Goal: Task Accomplishment & Management: Manage account settings

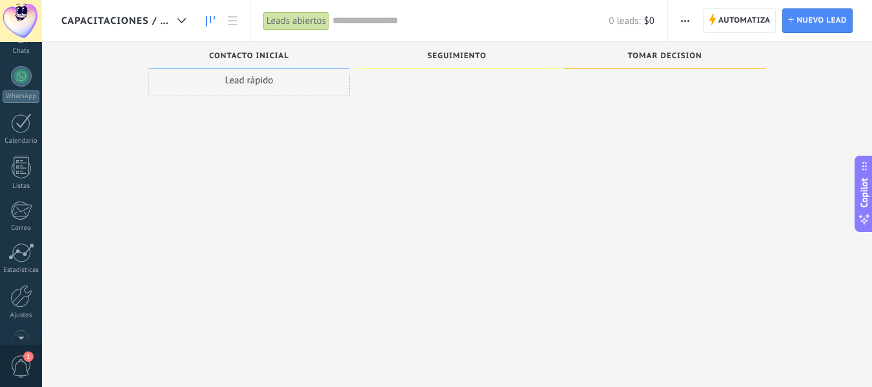
scroll to position [150, 0]
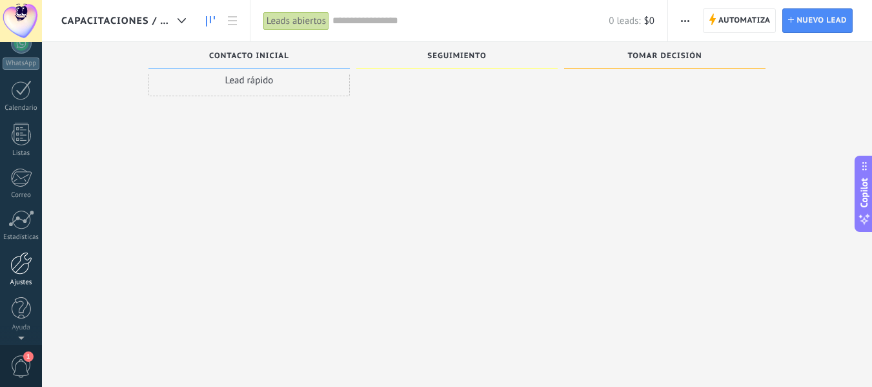
click at [25, 282] on div "Ajustes" at bounding box center [21, 282] width 37 height 8
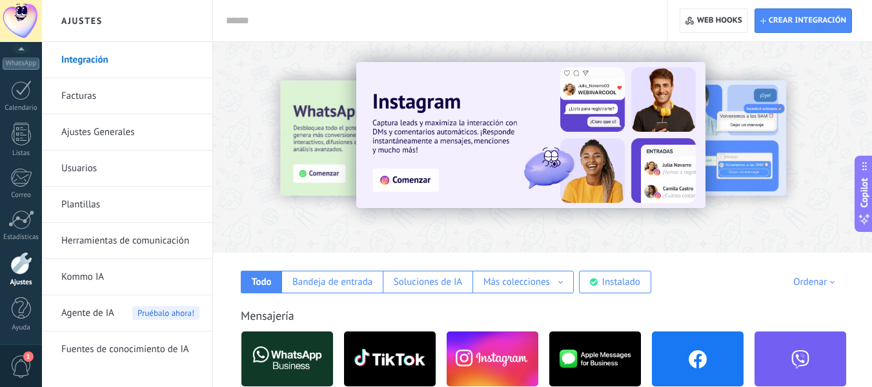
click at [590, 17] on input "text" at bounding box center [438, 21] width 424 height 14
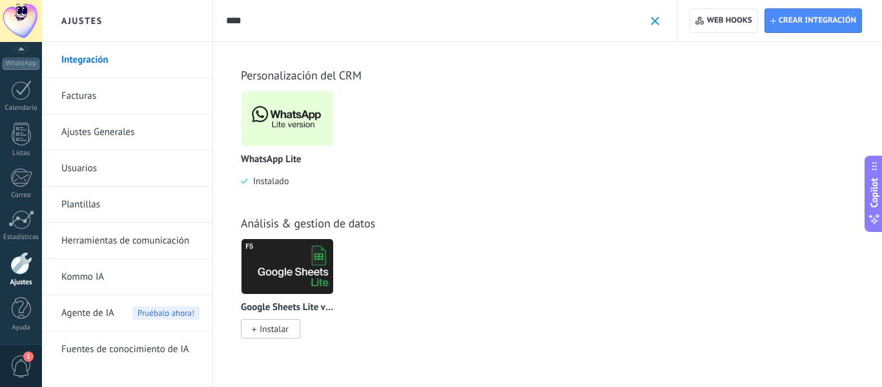
type input "****"
click at [301, 119] on img at bounding box center [287, 118] width 92 height 63
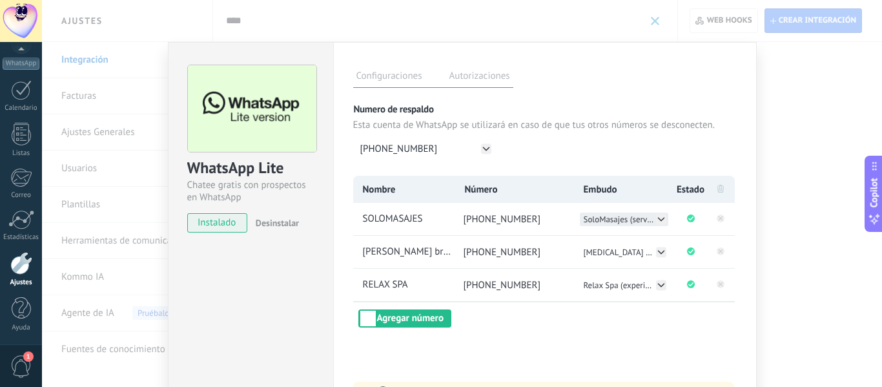
click at [619, 218] on span "SoloMasajes (servicios individuales o en pareja)" at bounding box center [620, 219] width 72 height 11
click at [618, 219] on div "[MEDICAL_DATA] & Belleza Capacitaciones / Cursos PMU y Láser Relax Spa (experie…" at bounding box center [624, 239] width 88 height 54
click at [618, 219] on span "SoloMasajes (servicios individuales o en pareja)" at bounding box center [620, 219] width 72 height 11
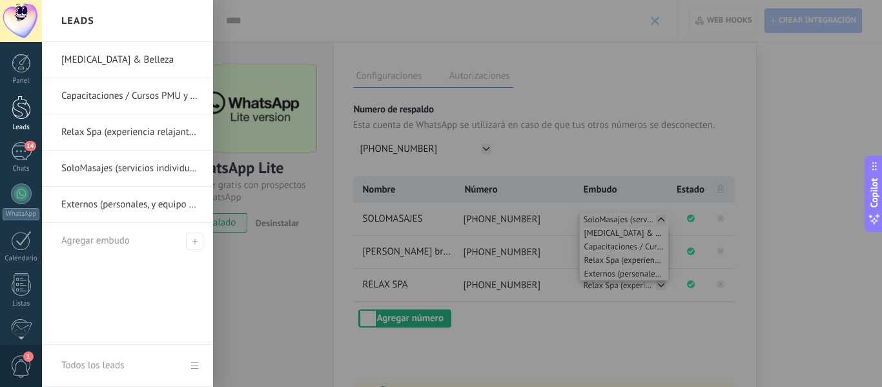
click at [23, 117] on div at bounding box center [21, 108] width 19 height 24
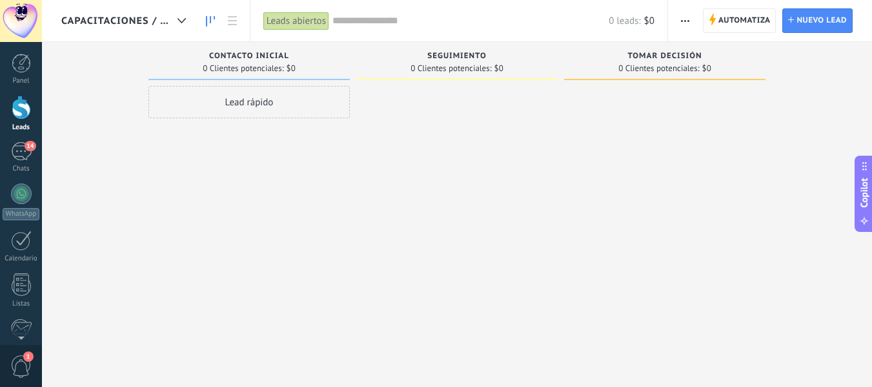
click at [23, 117] on div at bounding box center [21, 108] width 19 height 24
click at [19, 104] on div at bounding box center [21, 108] width 19 height 24
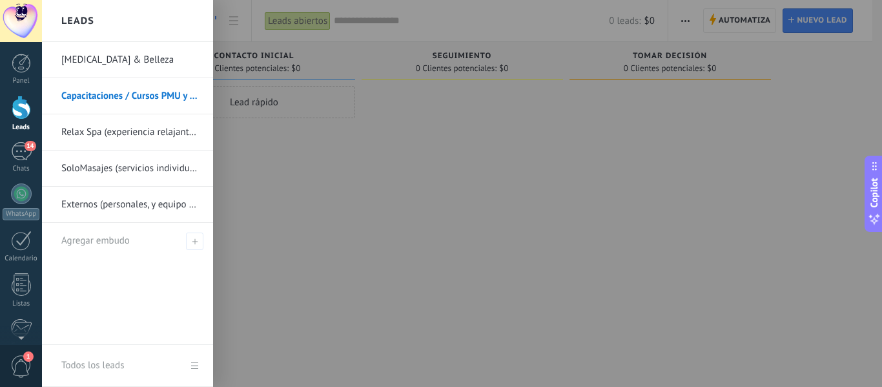
click at [103, 137] on link "Relax Spa (experiencia relajante y bienestar)" at bounding box center [130, 132] width 139 height 36
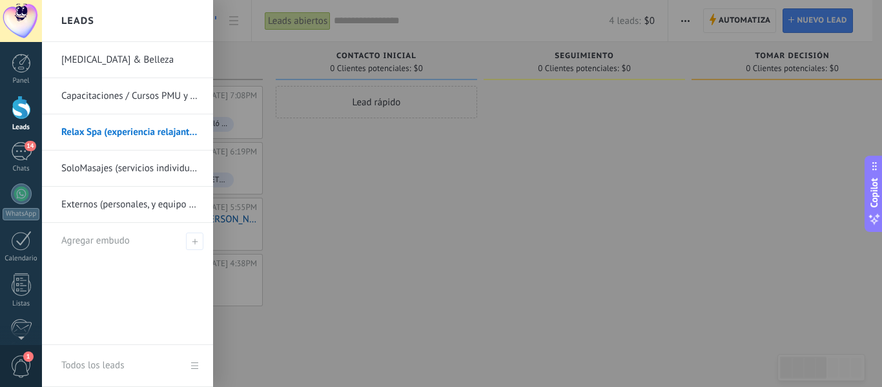
click at [103, 167] on link "SoloMasajes (servicios individuales o en pareja)" at bounding box center [130, 168] width 139 height 36
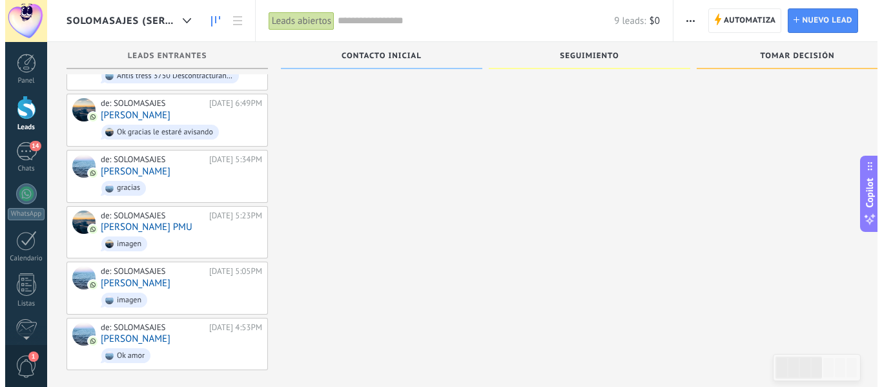
scroll to position [225, 0]
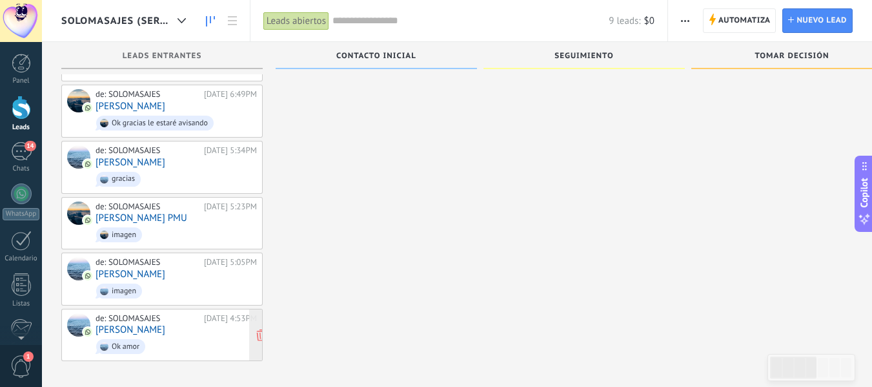
click at [183, 327] on div "de: SOLOMASAJES [DATE] 4:53PM [PERSON_NAME]" at bounding box center [176, 335] width 161 height 44
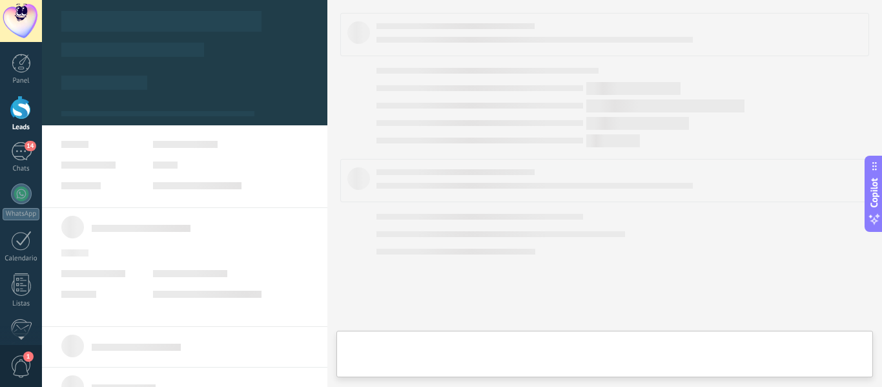
type textarea "**********"
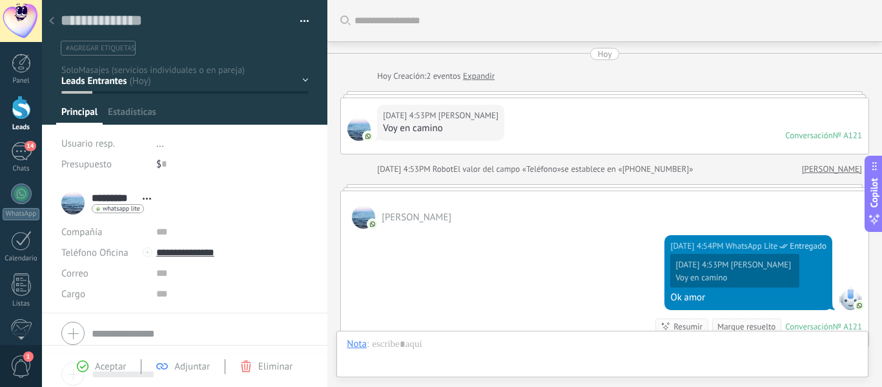
scroll to position [186, 0]
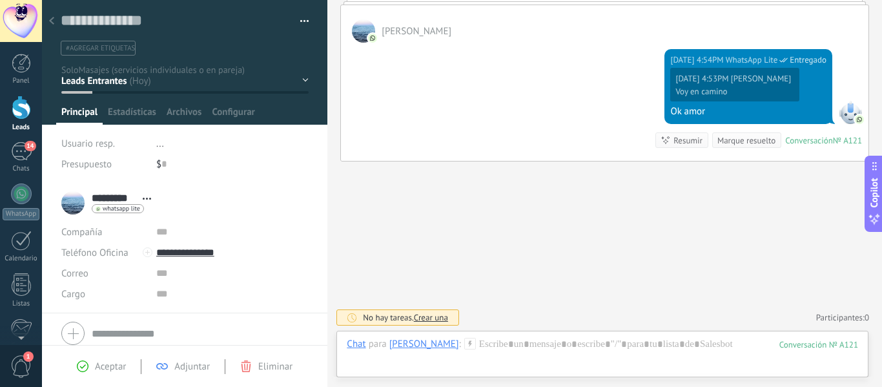
click at [438, 222] on div "Buscar Carga más [DATE] [DATE] Creación: 2 eventos Expandir [DATE] 4:53PM [PERS…" at bounding box center [604, 100] width 555 height 573
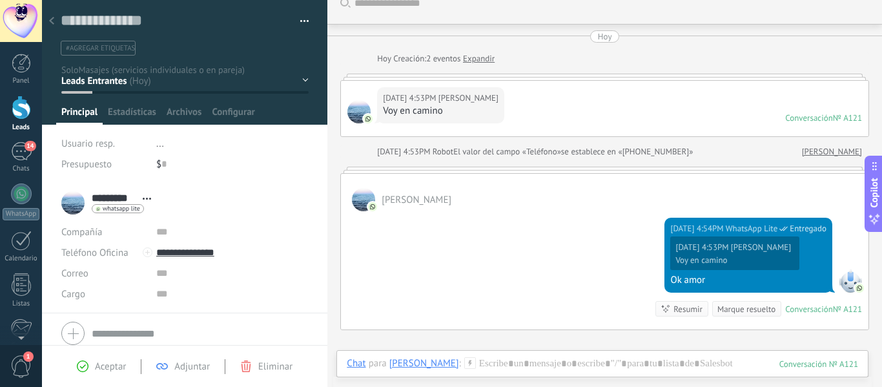
scroll to position [0, 0]
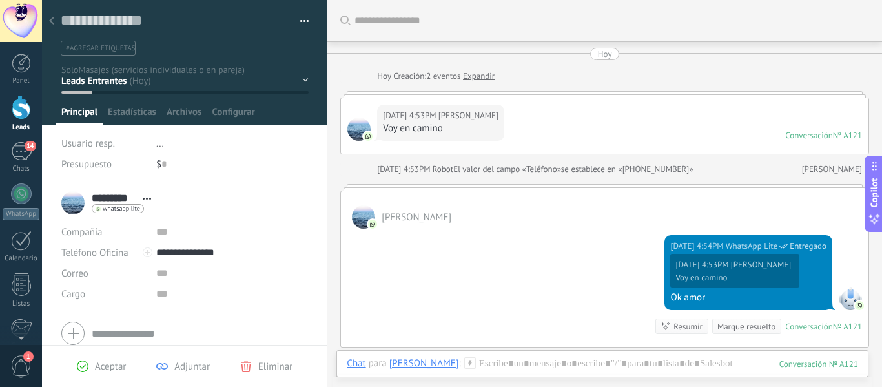
click at [500, 128] on div "[DATE] 4:53PM [PERSON_NAME] en camino Conversación № A121 Conversación № A121" at bounding box center [605, 126] width 528 height 56
click at [788, 114] on div "[DATE] 4:53PM [PERSON_NAME] en camino Conversación № A121 Conversación № A121" at bounding box center [605, 126] width 528 height 56
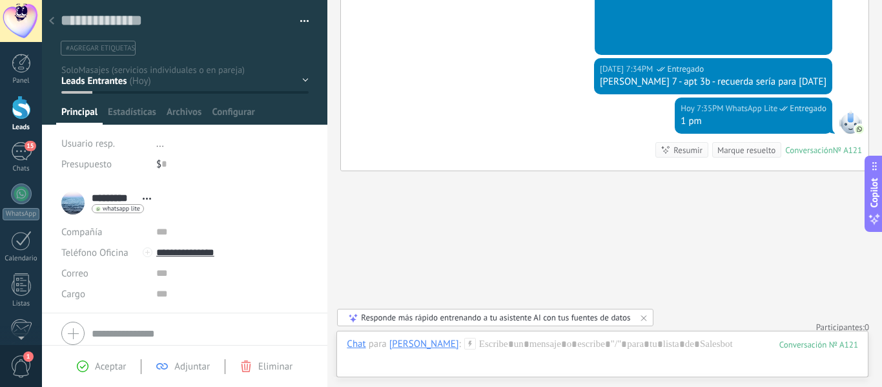
scroll to position [553, 0]
